Goal: Task Accomplishment & Management: Manage account settings

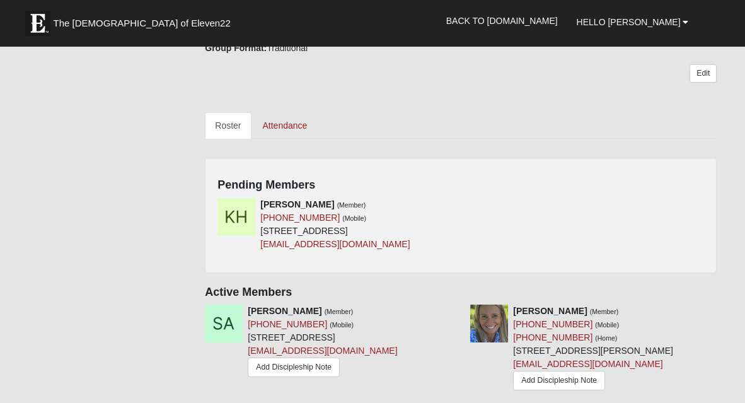
scroll to position [553, 0]
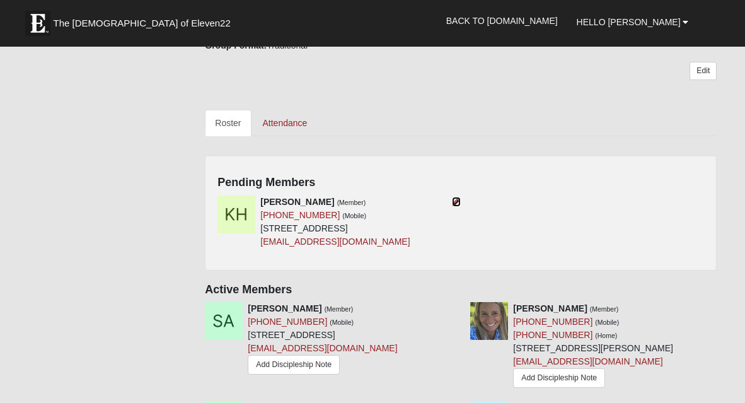
click at [458, 197] on icon at bounding box center [456, 201] width 9 height 9
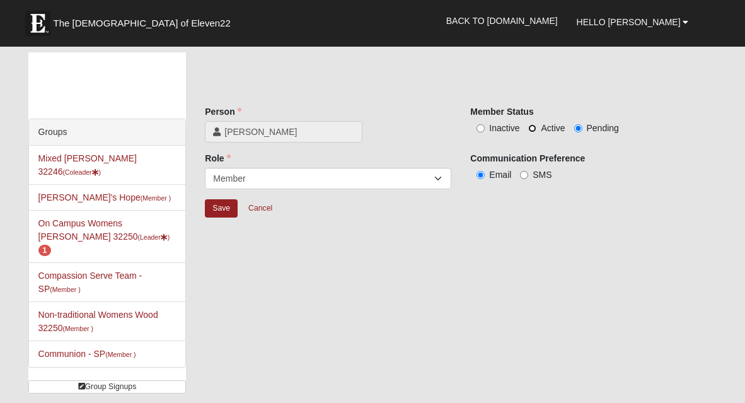
click at [529, 126] on input "Active" at bounding box center [532, 128] width 8 height 8
radio input "true"
click at [212, 212] on input "Save" at bounding box center [221, 208] width 33 height 18
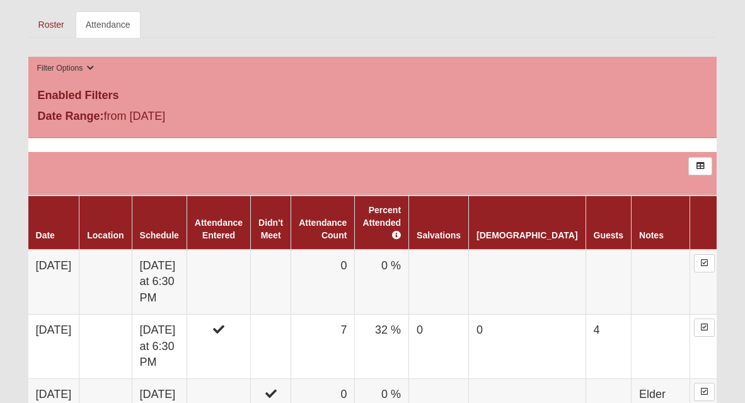
scroll to position [599, 0]
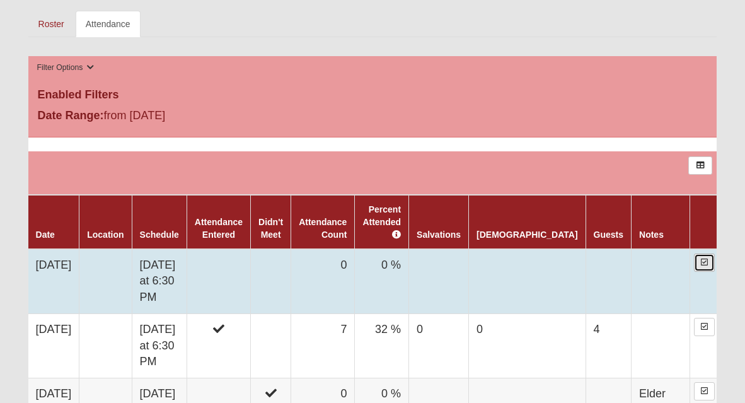
click at [701, 258] on icon at bounding box center [704, 262] width 7 height 8
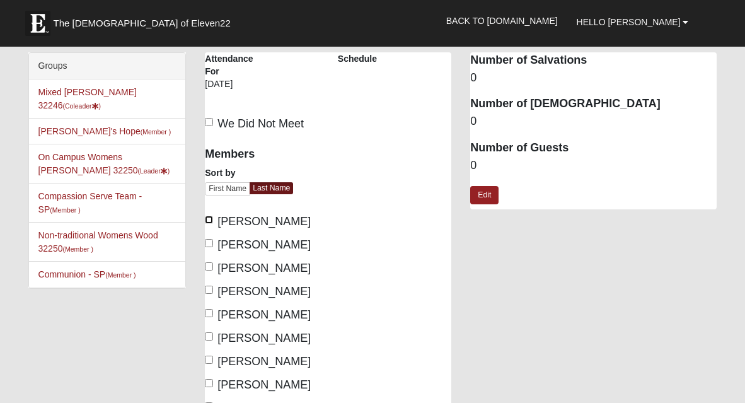
click at [206, 220] on input "Beasley, Swandy" at bounding box center [209, 220] width 8 height 8
checkbox input "true"
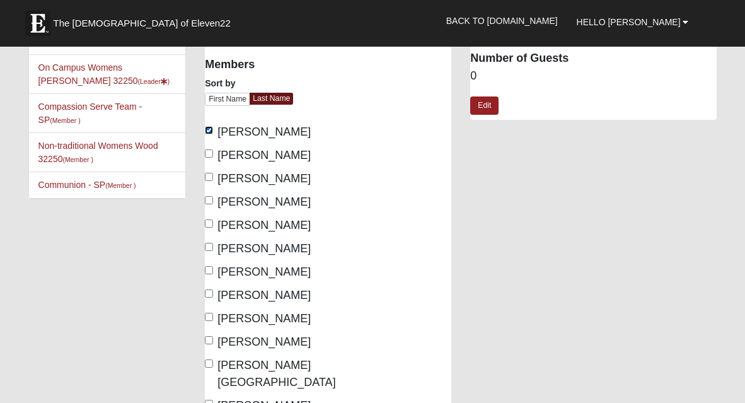
scroll to position [129, 0]
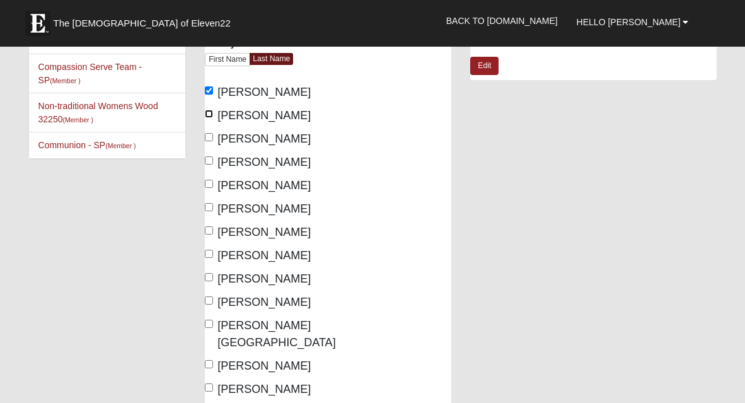
click at [211, 112] on input "Cason, Charisse" at bounding box center [209, 114] width 8 height 8
checkbox input "true"
click at [211, 139] on input "Cason, Gary" at bounding box center [209, 137] width 8 height 8
checkbox input "true"
click at [210, 185] on input "Fuller, Bryant" at bounding box center [209, 184] width 8 height 8
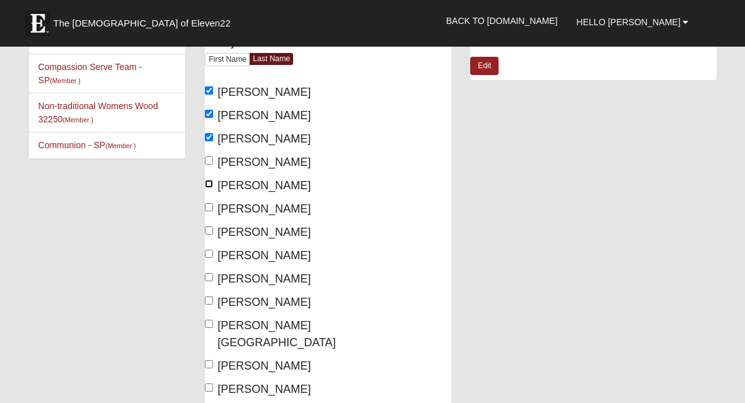
checkbox input "true"
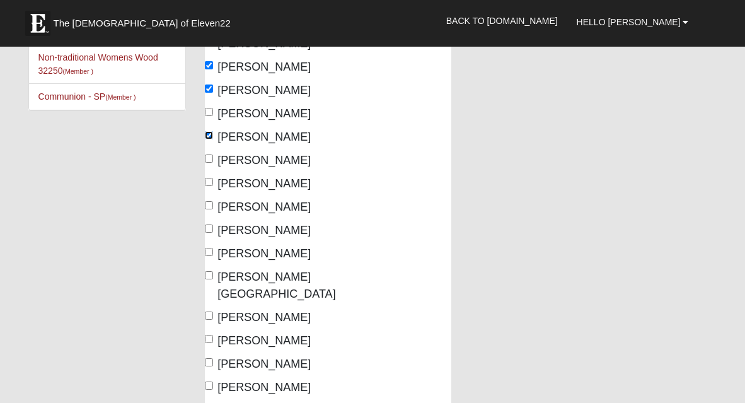
scroll to position [185, 0]
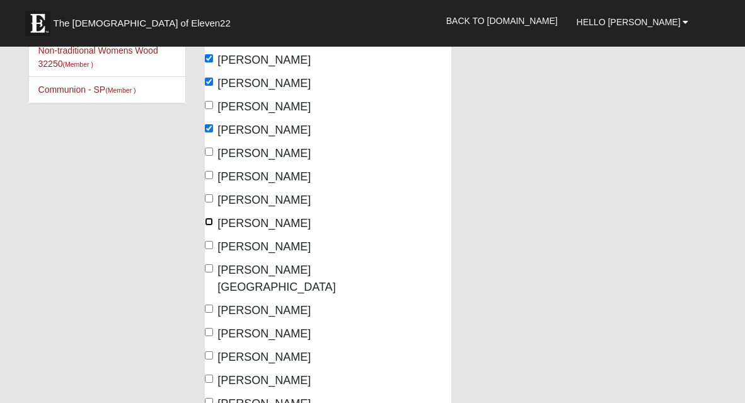
click at [209, 221] on input "Manfredi, Julie" at bounding box center [209, 221] width 8 height 8
checkbox input "true"
click at [209, 243] on input "Manfredi, Ross" at bounding box center [209, 245] width 8 height 8
checkbox input "true"
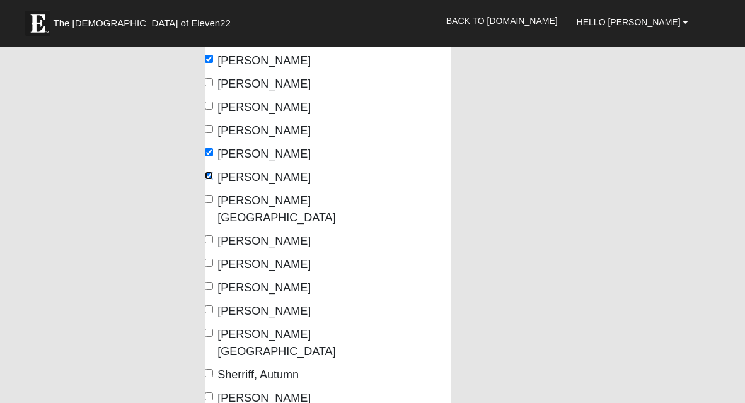
scroll to position [262, 0]
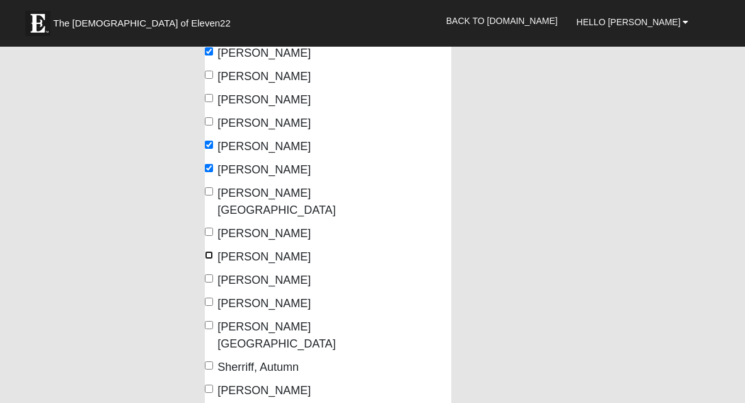
click at [209, 251] on input "Quaney, Hannah" at bounding box center [209, 255] width 8 height 8
checkbox input "true"
click at [208, 272] on label "Reyes, Wendy" at bounding box center [258, 280] width 106 height 17
click at [208, 274] on input "Reyes, Wendy" at bounding box center [209, 278] width 8 height 8
checkbox input "true"
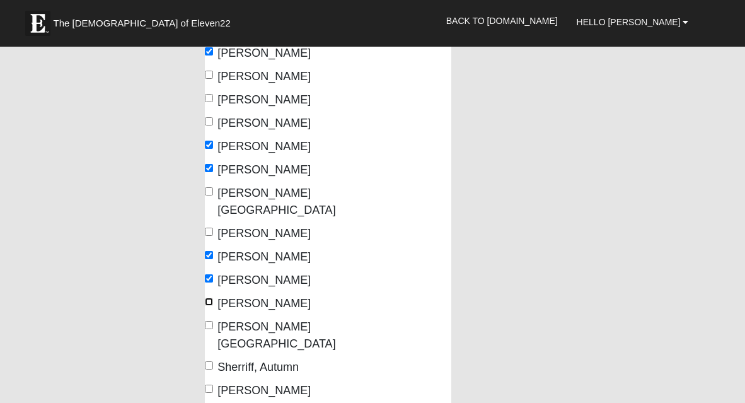
click at [207, 298] on input "Ryan, Leo" at bounding box center [209, 302] width 8 height 8
checkbox input "true"
click at [207, 321] on input "Ryan, Lorraine" at bounding box center [209, 325] width 8 height 8
checkbox input "true"
click at [207, 385] on input "Shimer, Joe" at bounding box center [209, 389] width 8 height 8
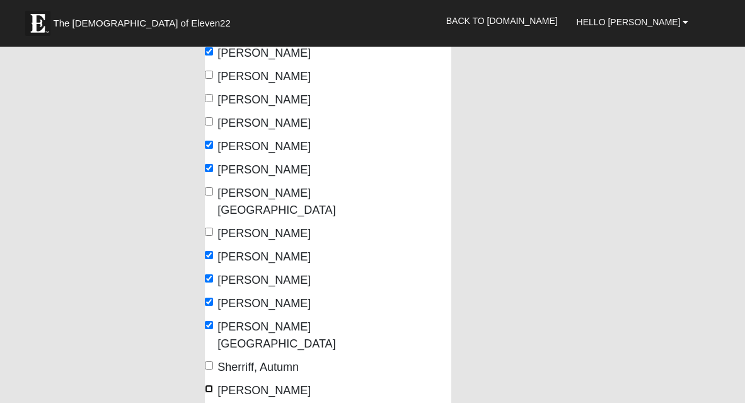
checkbox input "true"
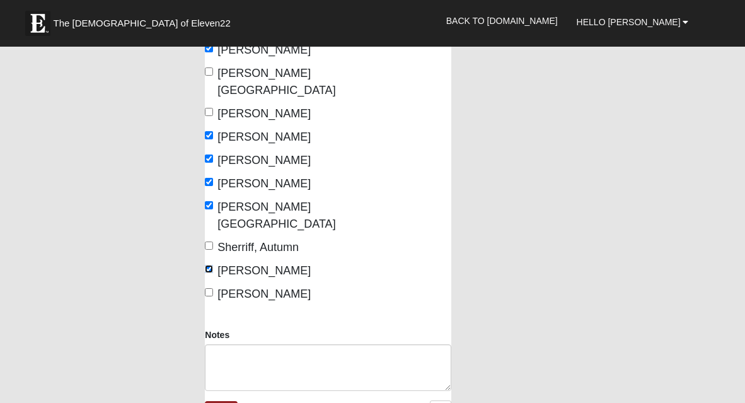
scroll to position [383, 0]
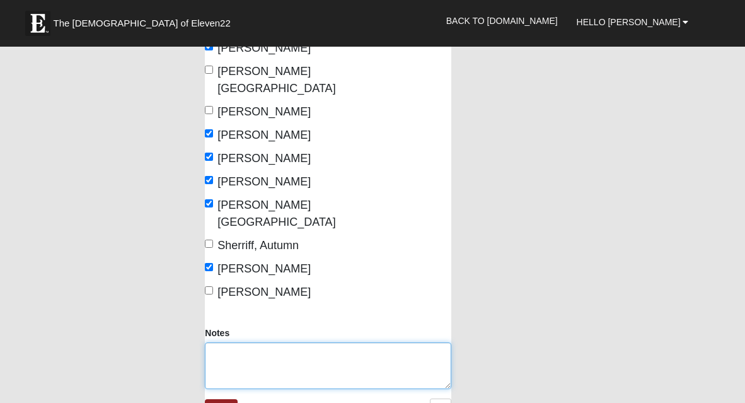
click at [228, 342] on textarea "Notes" at bounding box center [328, 365] width 246 height 47
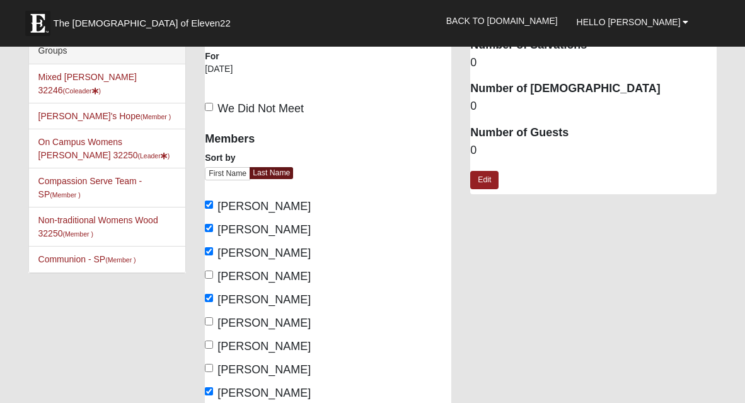
scroll to position [0, 0]
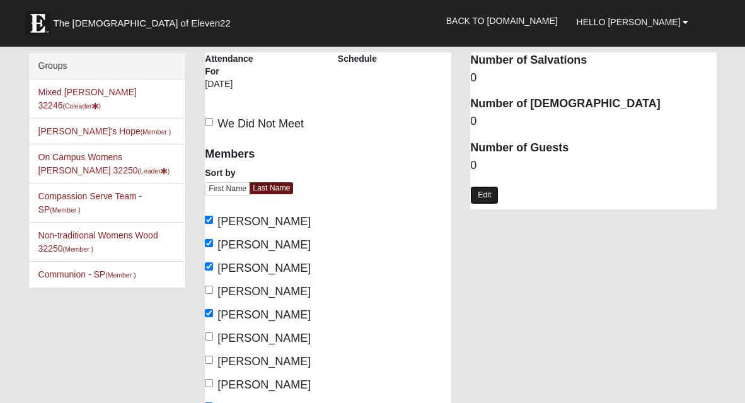
click at [477, 194] on link "Edit" at bounding box center [484, 195] width 28 height 18
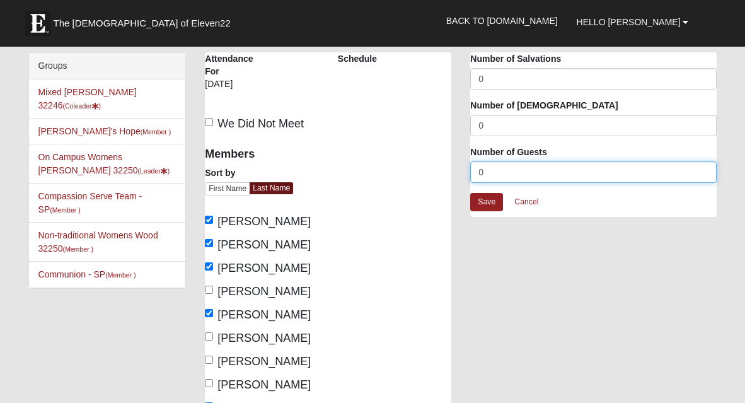
drag, startPoint x: 483, startPoint y: 173, endPoint x: 398, endPoint y: 177, distance: 85.2
type input "4"
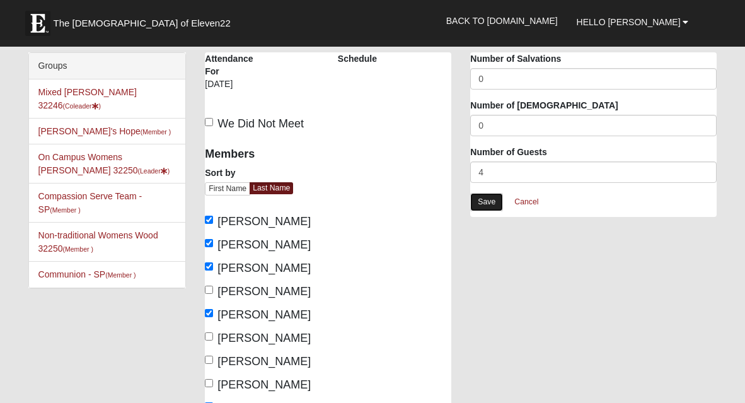
click at [483, 204] on link "Save" at bounding box center [486, 202] width 33 height 18
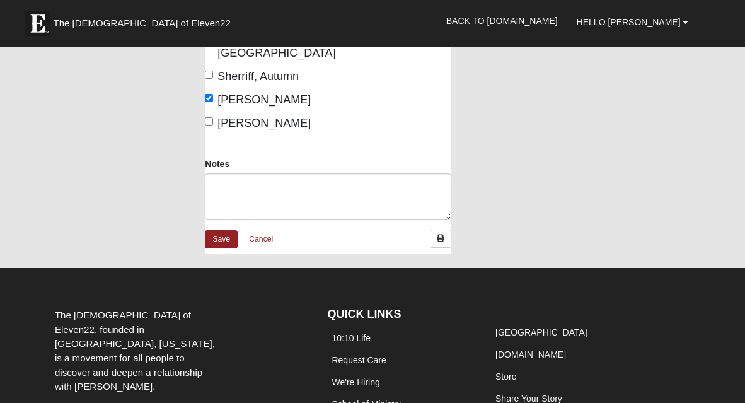
scroll to position [570, 0]
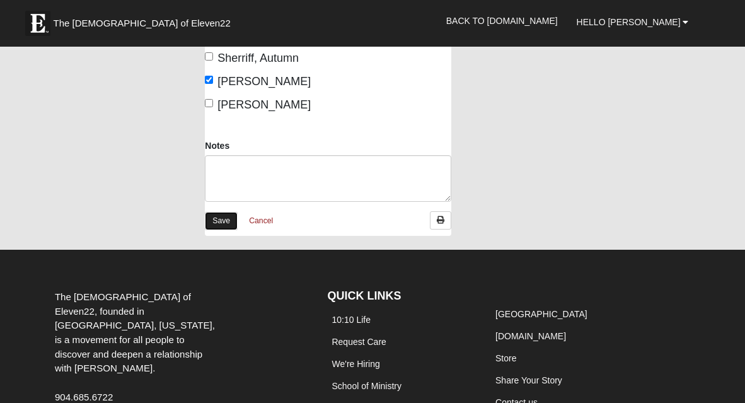
click at [221, 212] on link "Save" at bounding box center [221, 221] width 33 height 18
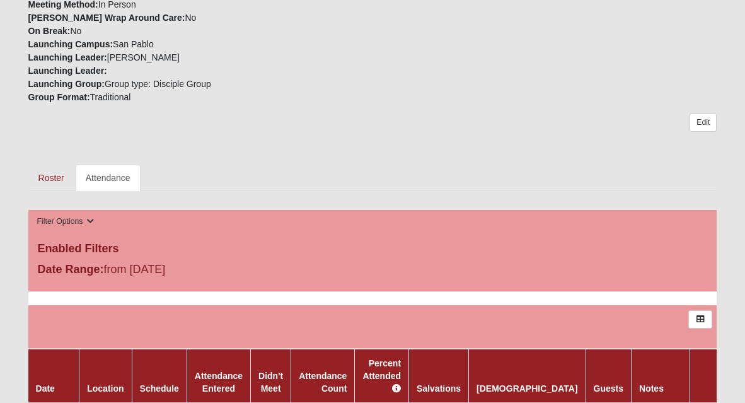
scroll to position [443, 0]
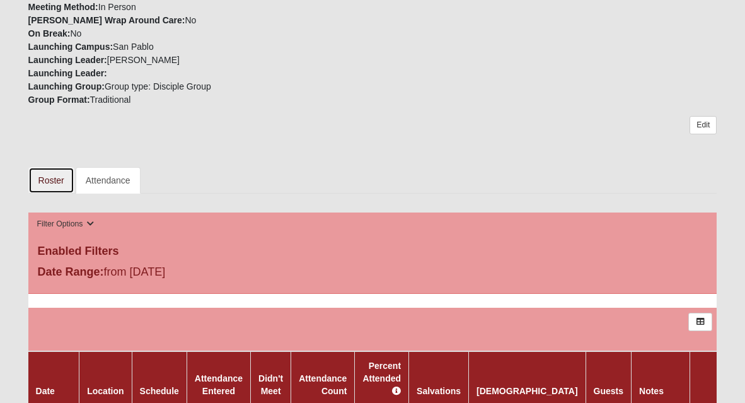
click at [48, 178] on link "Roster" at bounding box center [51, 180] width 46 height 26
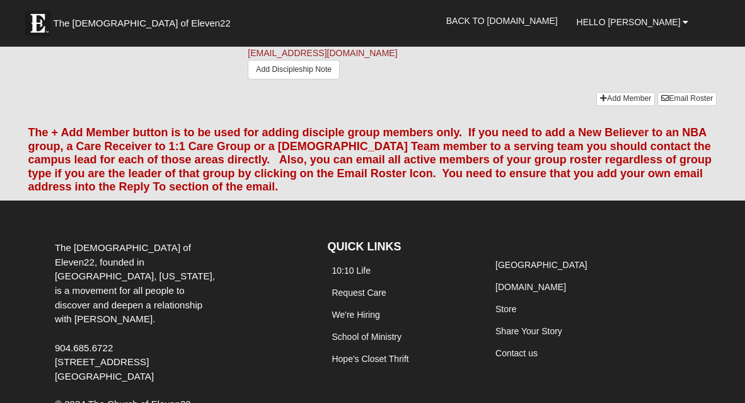
scroll to position [1590, 0]
